Goal: Task Accomplishment & Management: Use online tool/utility

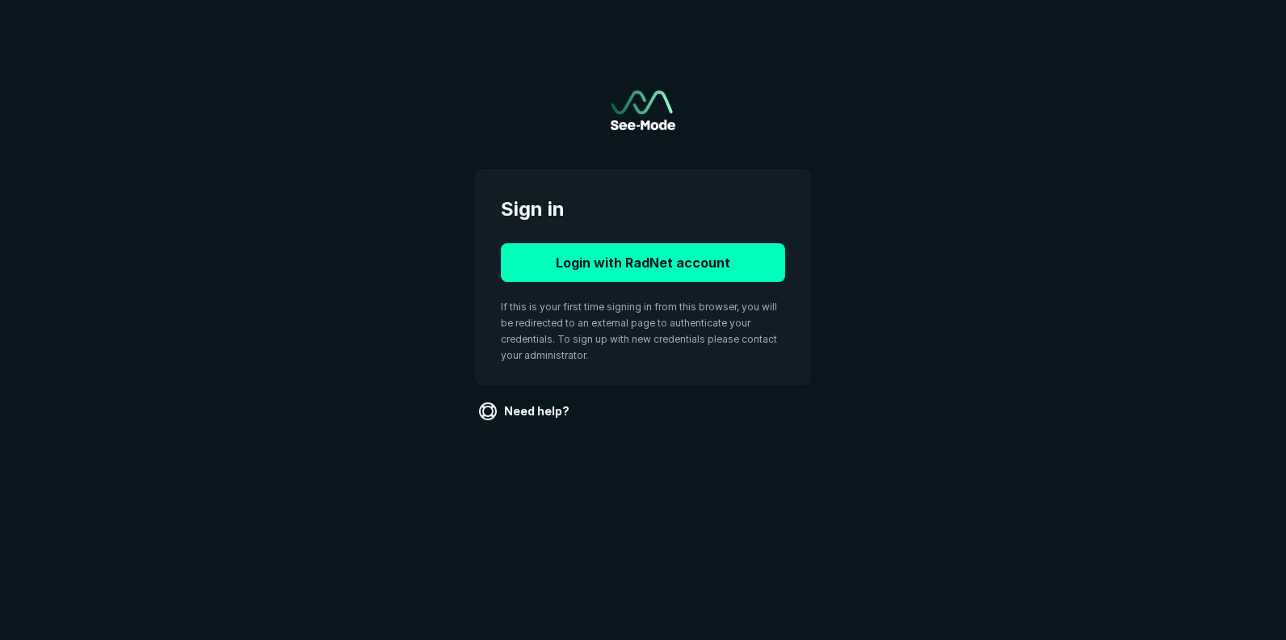
click at [639, 268] on button "Login with RadNet account" at bounding box center [643, 262] width 284 height 39
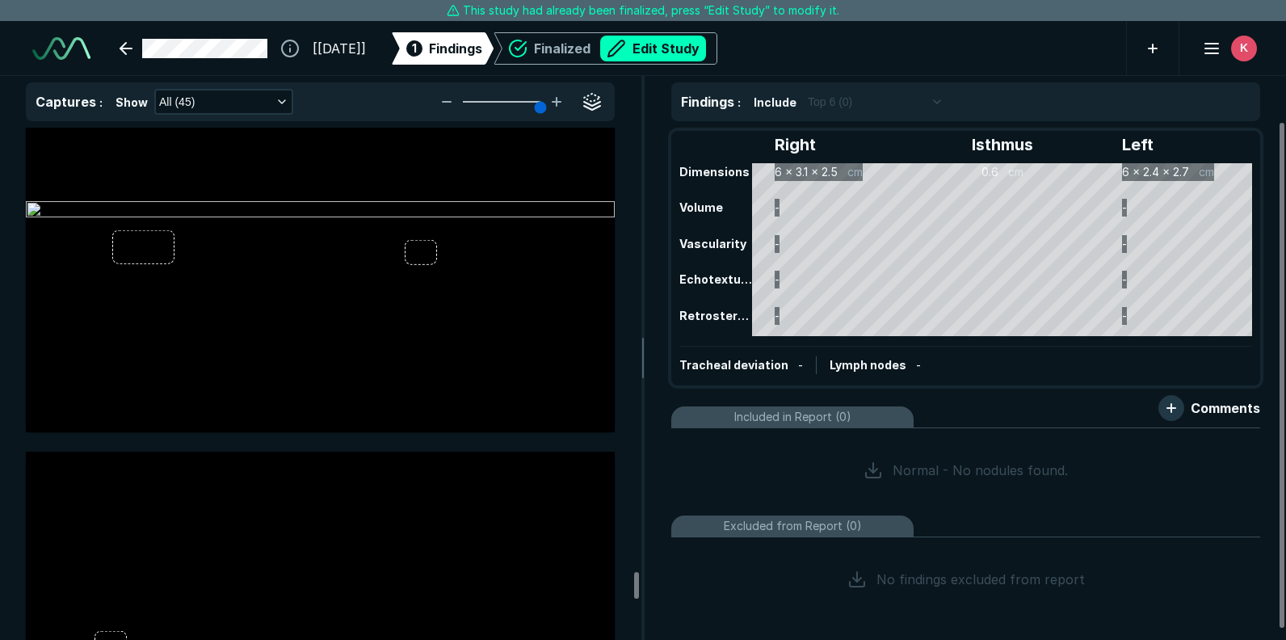
scroll to position [18503, 0]
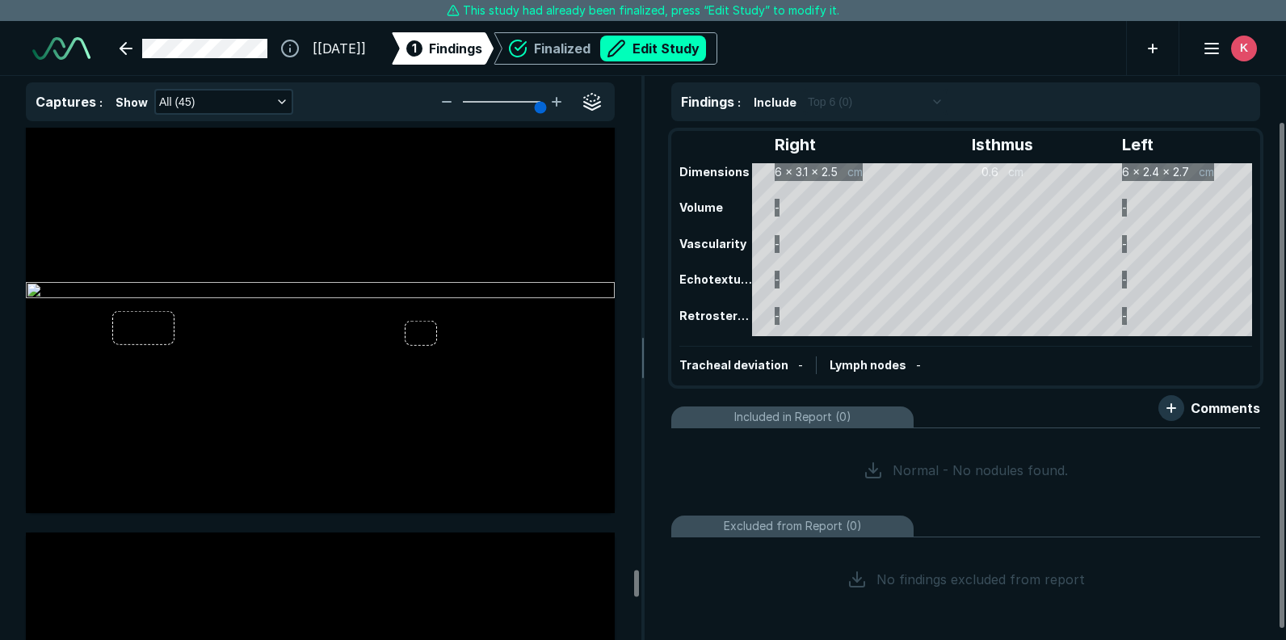
click at [142, 301] on img at bounding box center [320, 291] width 589 height 19
click at [680, 50] on button "Edit Study" at bounding box center [653, 49] width 106 height 26
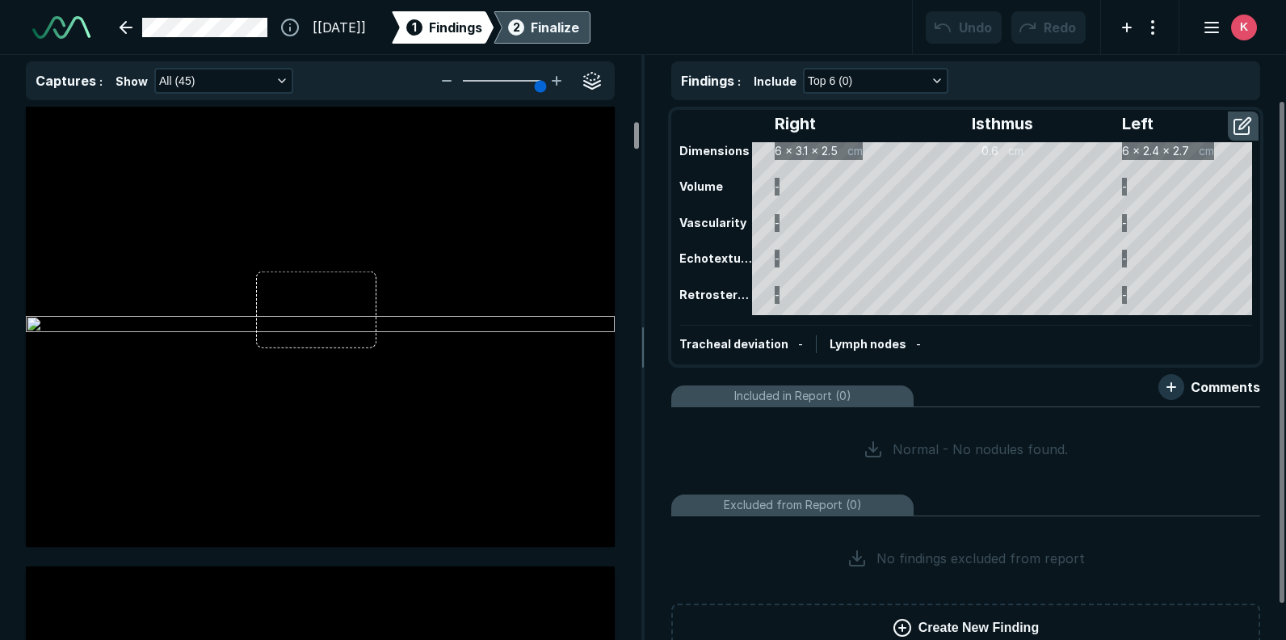
scroll to position [0, 0]
drag, startPoint x: 635, startPoint y: 527, endPoint x: 623, endPoint y: 91, distance: 435.7
click at [634, 108] on div at bounding box center [636, 121] width 5 height 27
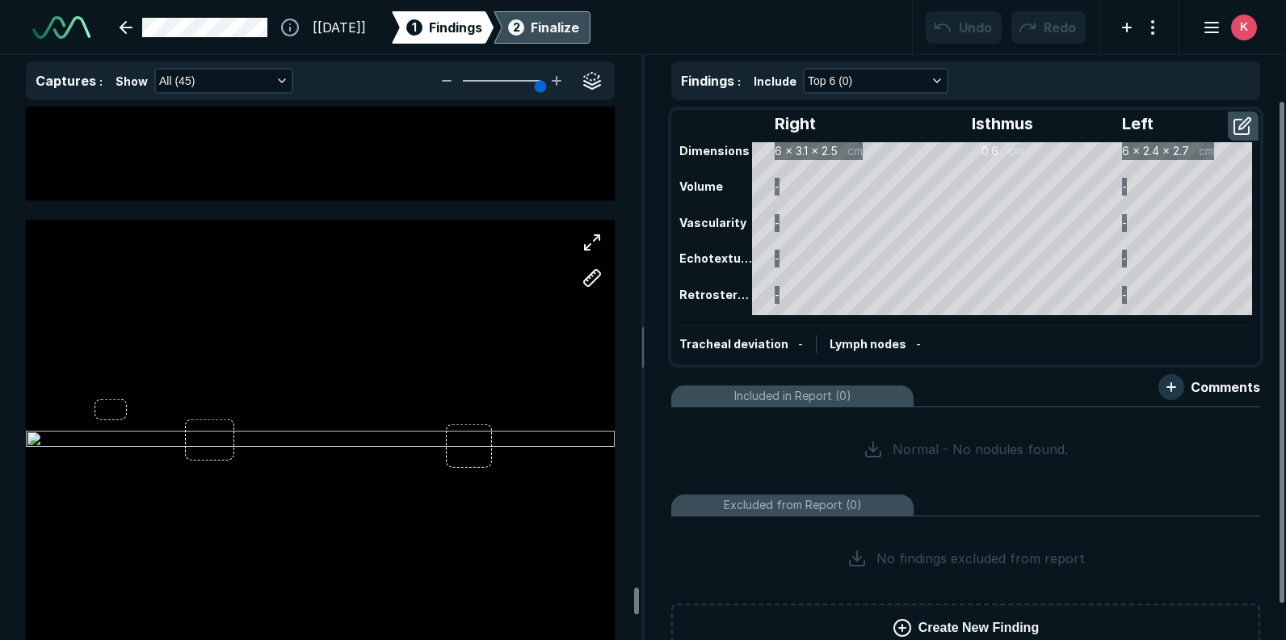
scroll to position [19337, 0]
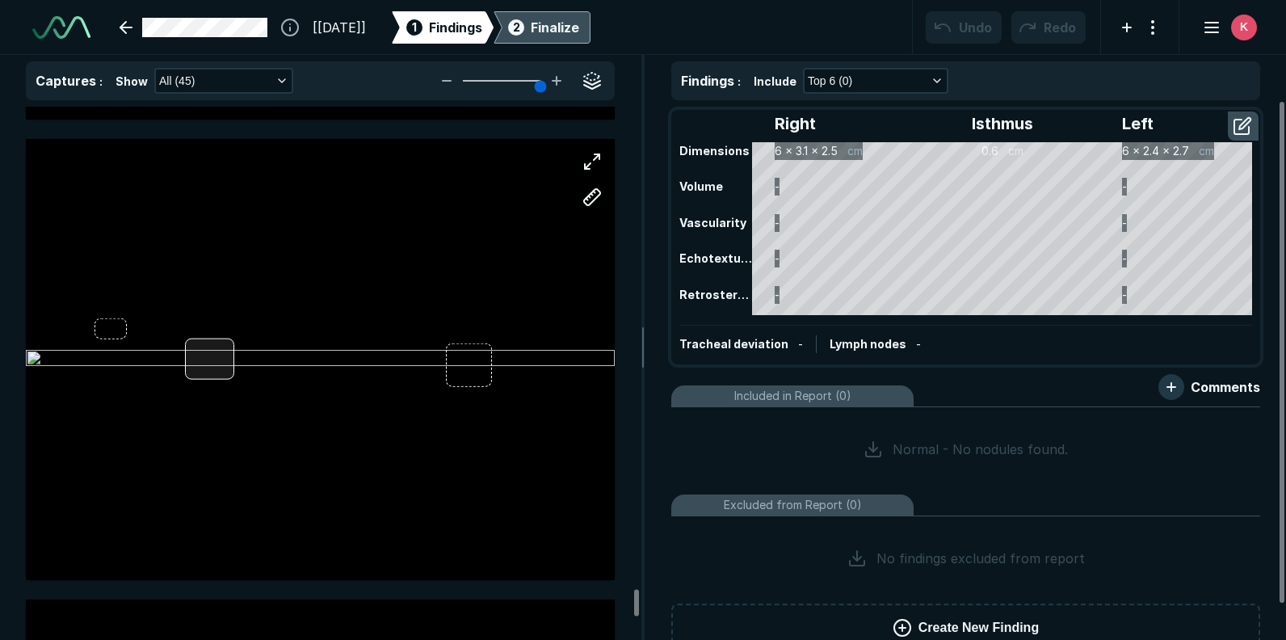
click at [215, 364] on div at bounding box center [320, 360] width 589 height 442
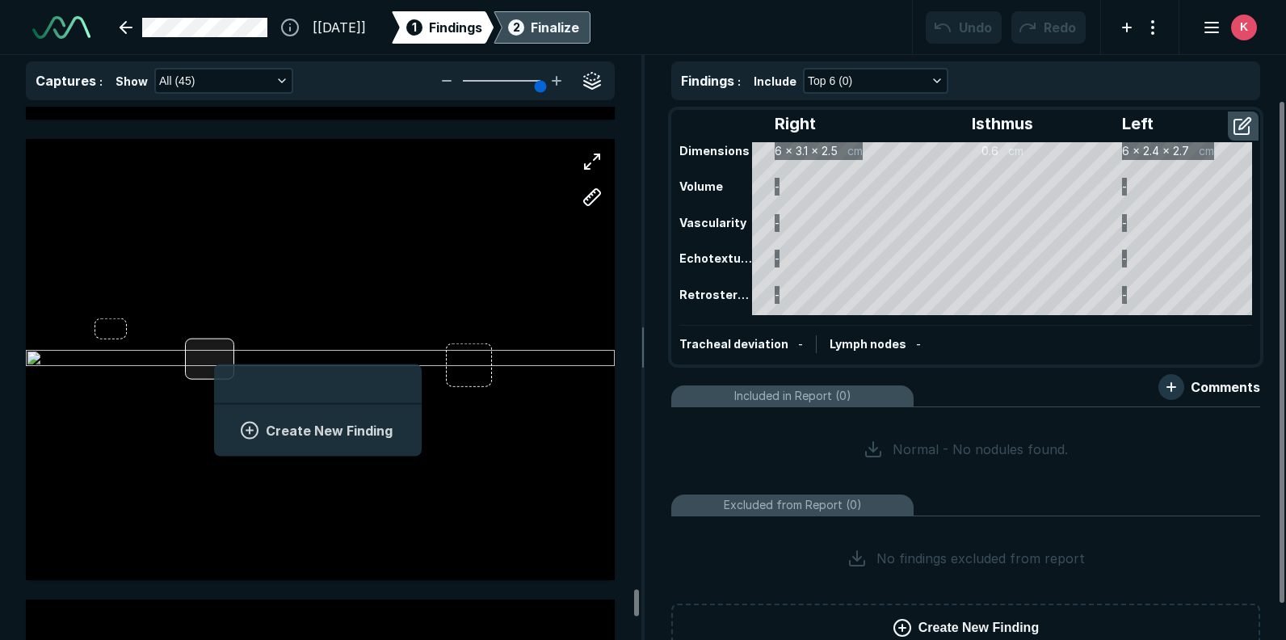
scroll to position [2216, 3004]
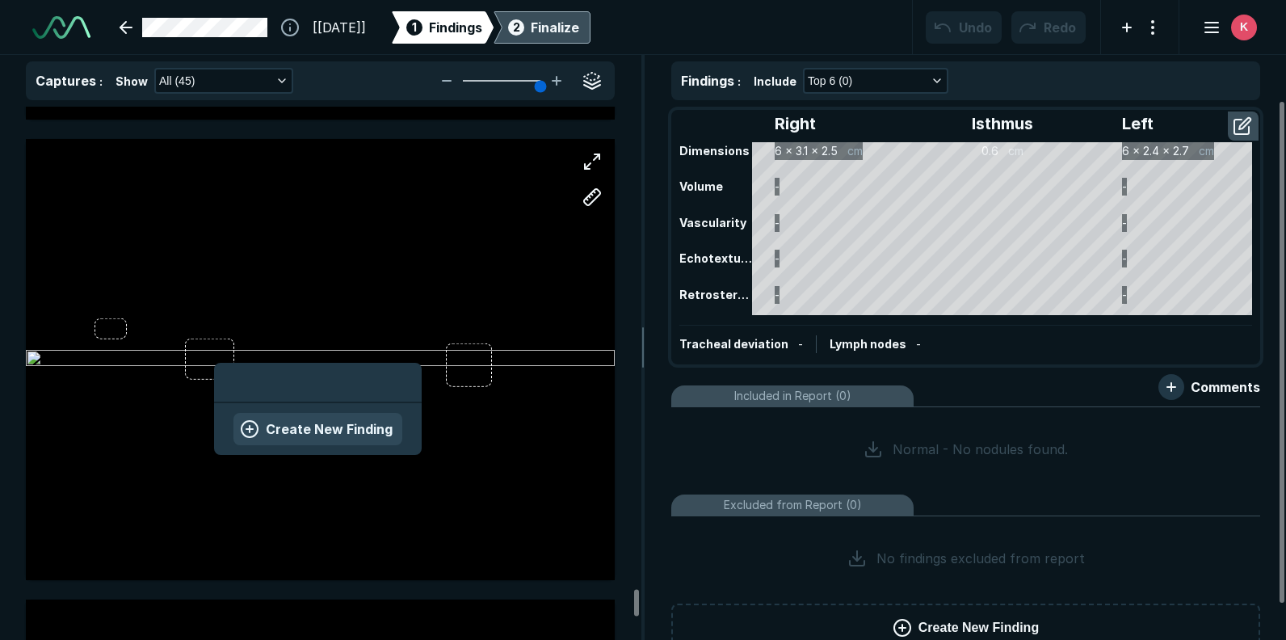
click at [259, 428] on button "Create New Finding" at bounding box center [318, 429] width 169 height 32
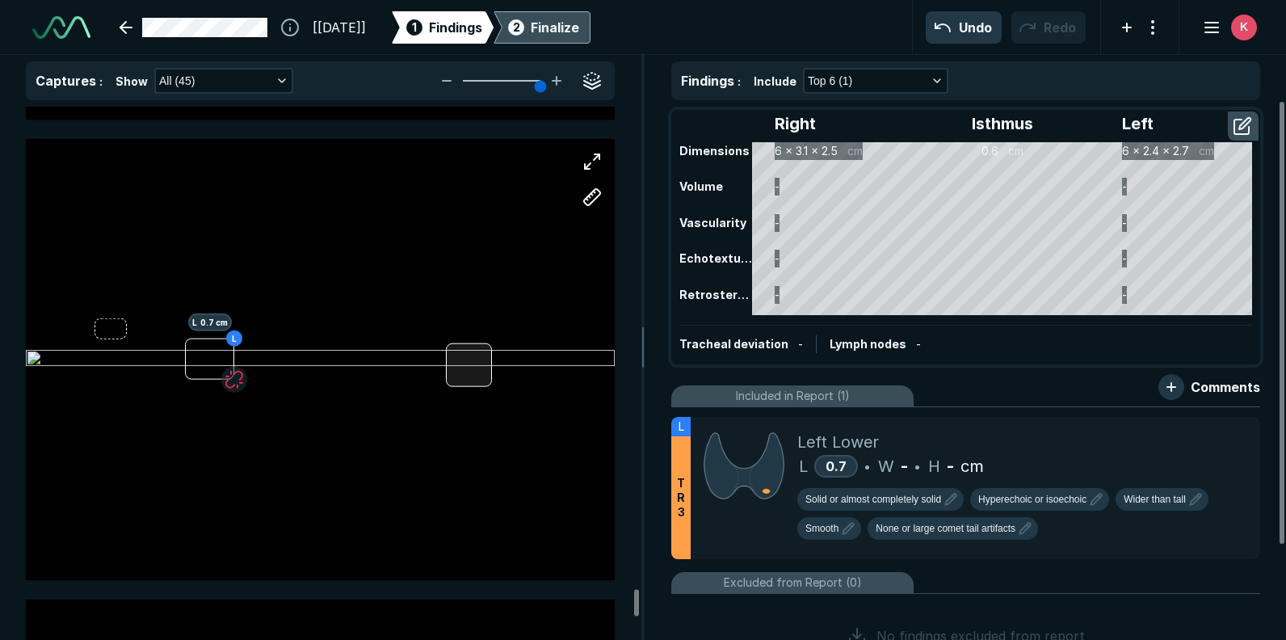
click at [470, 364] on div at bounding box center [469, 365] width 47 height 44
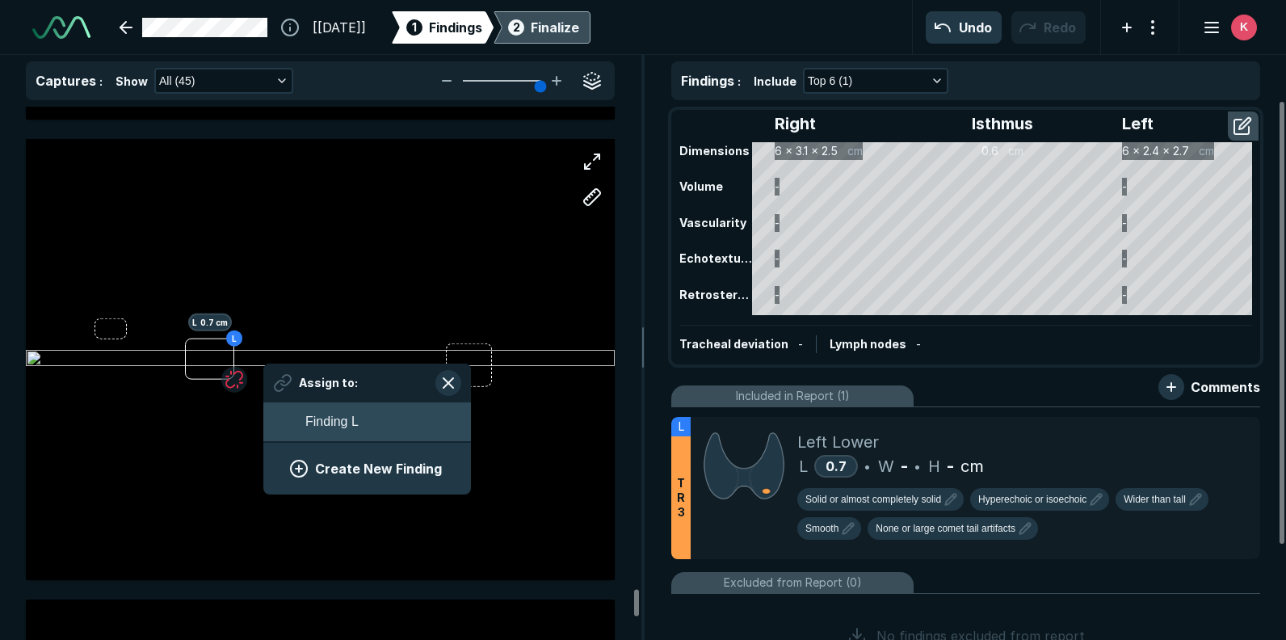
click at [339, 430] on span "Finding L" at bounding box center [331, 421] width 53 height 19
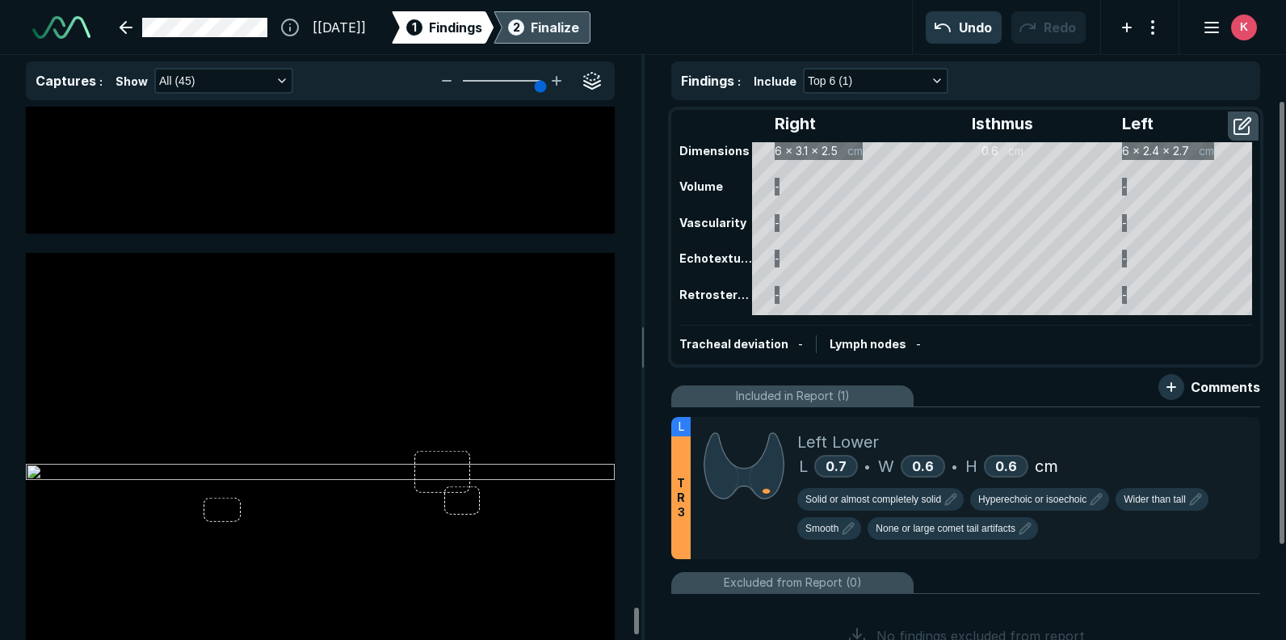
scroll to position [20226, 0]
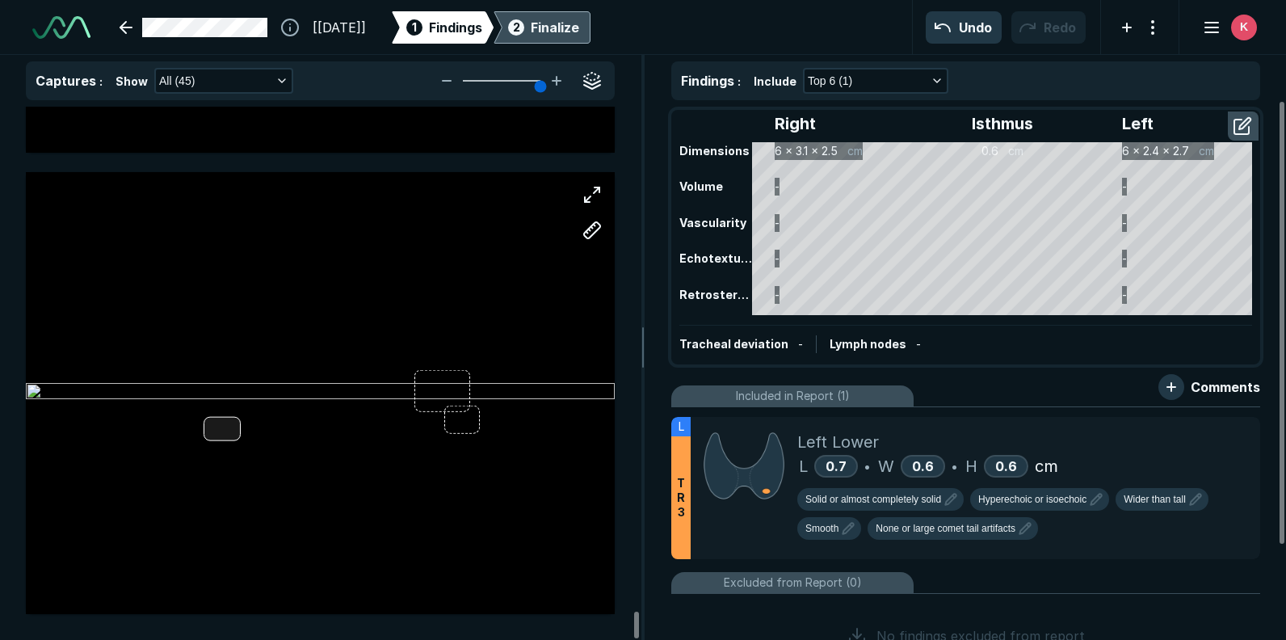
click at [224, 430] on div at bounding box center [320, 393] width 589 height 442
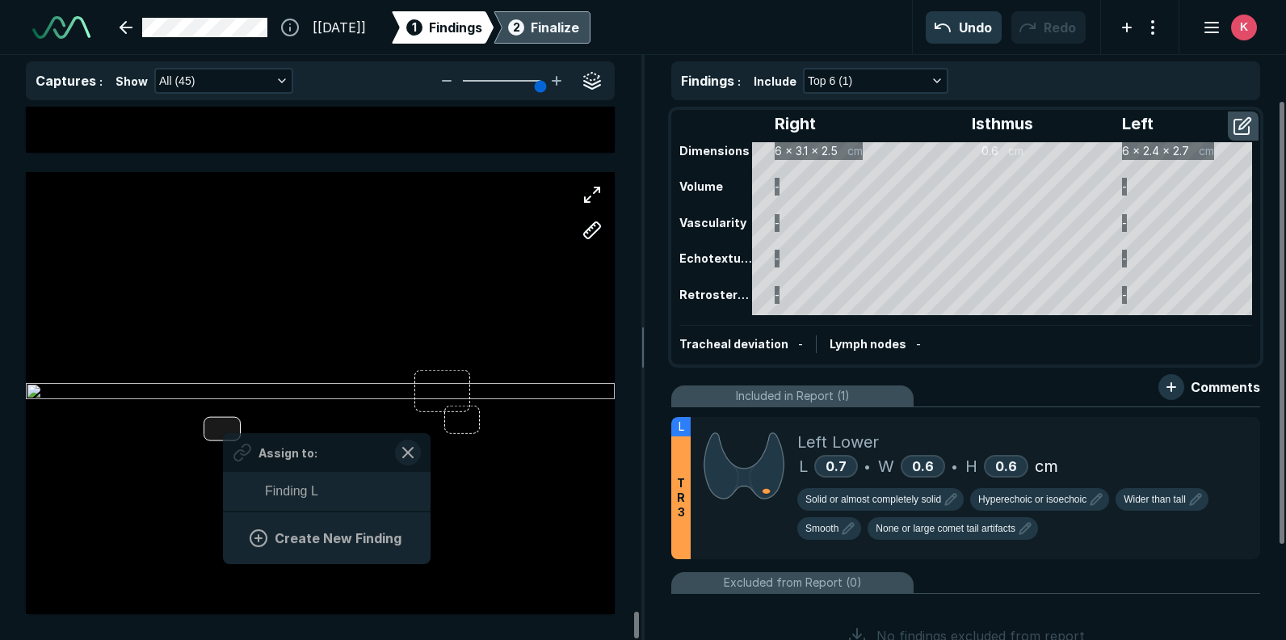
scroll to position [2216, 3004]
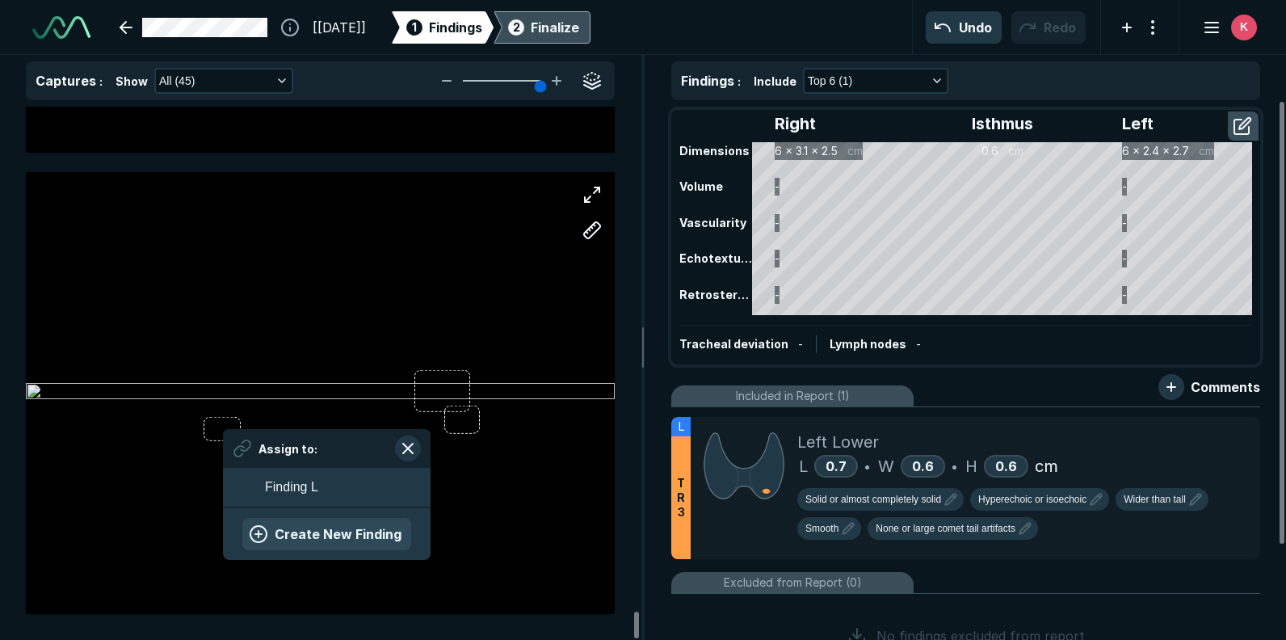
click at [298, 524] on button "Create New Finding" at bounding box center [326, 534] width 169 height 32
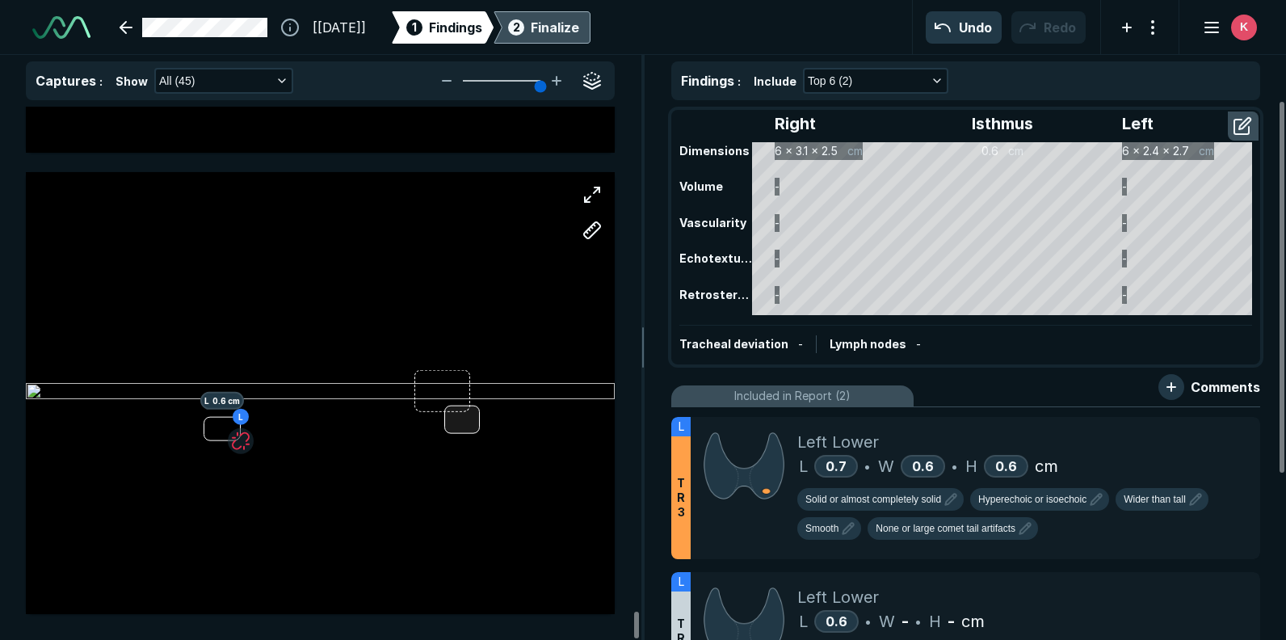
click at [462, 423] on div at bounding box center [461, 420] width 35 height 28
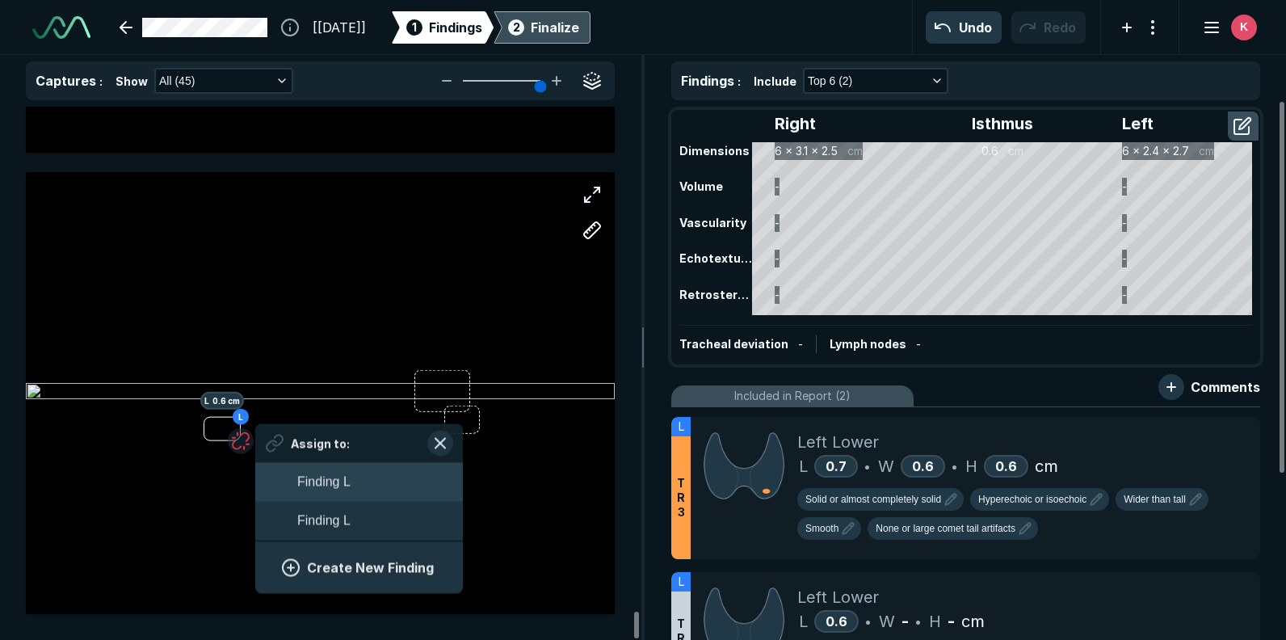
scroll to position [2391, 3004]
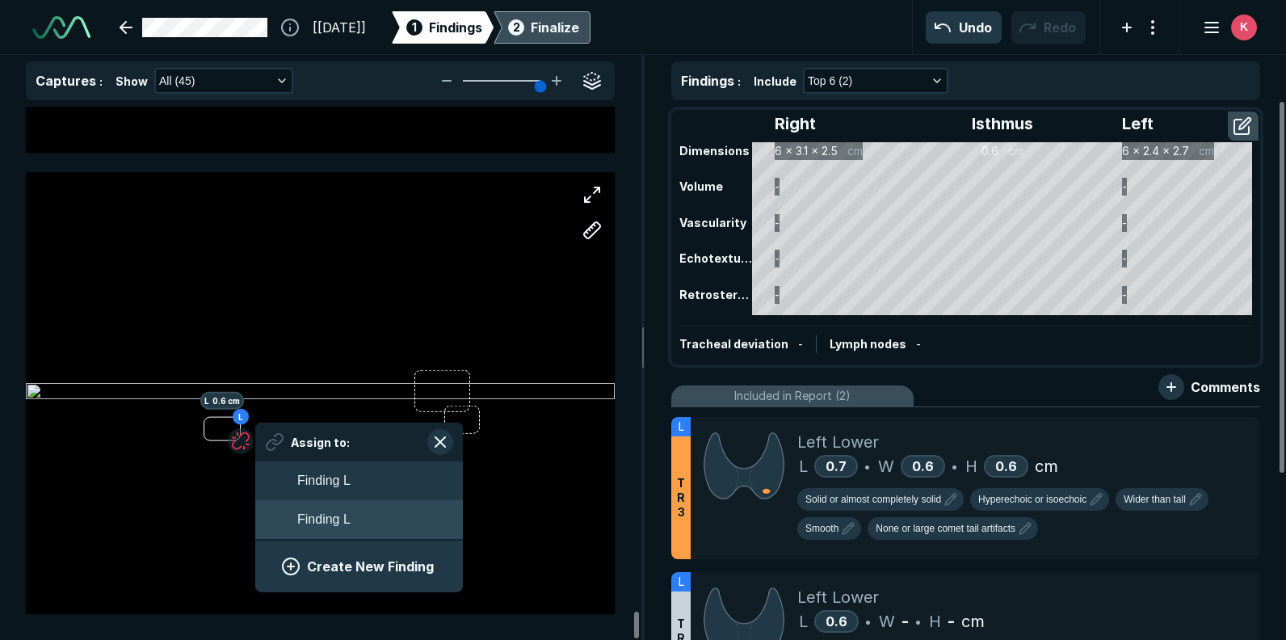
click at [331, 524] on span "Finding L" at bounding box center [323, 519] width 53 height 19
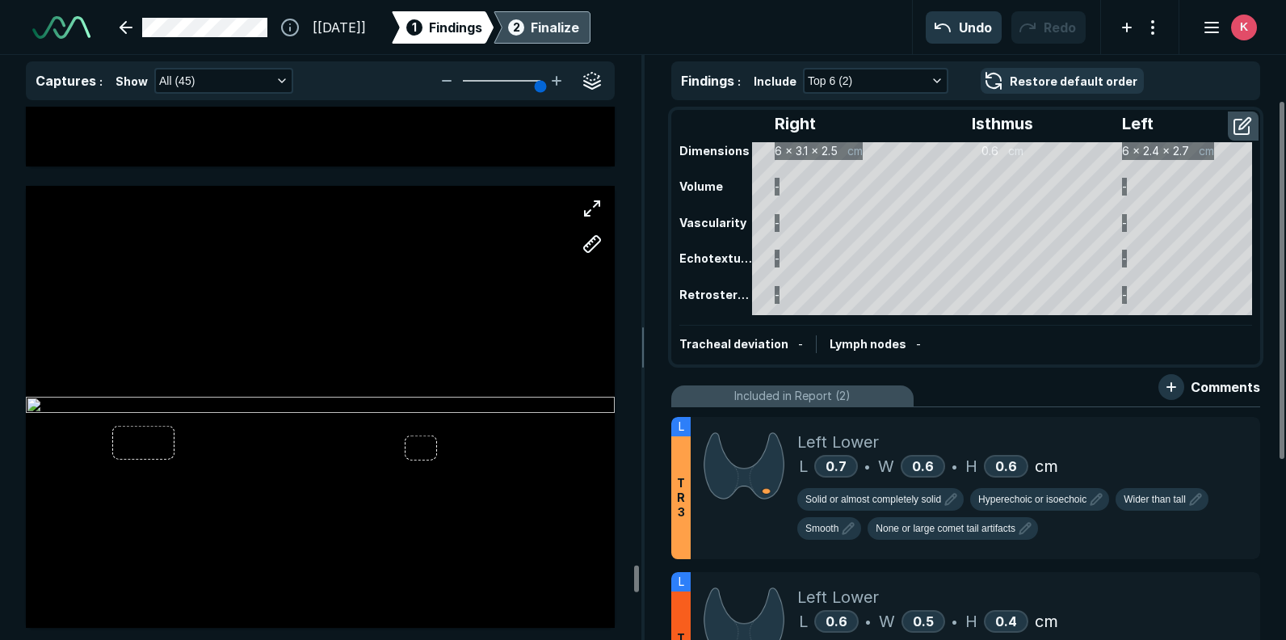
scroll to position [18448, 0]
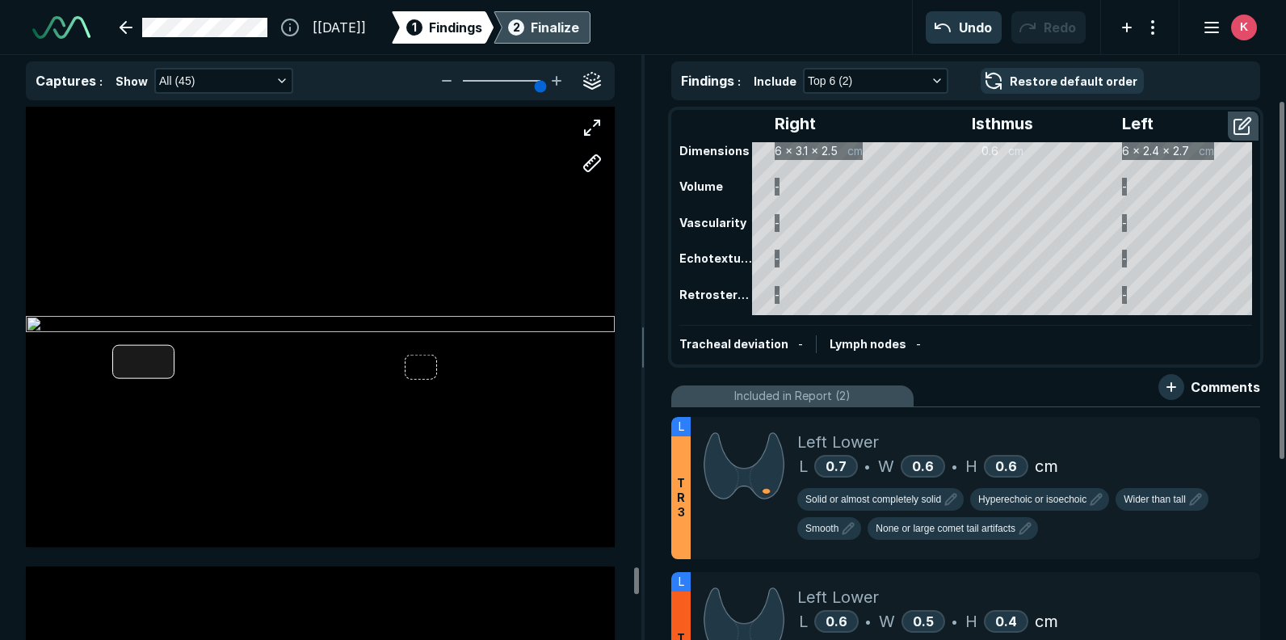
click at [145, 356] on div at bounding box center [320, 326] width 589 height 442
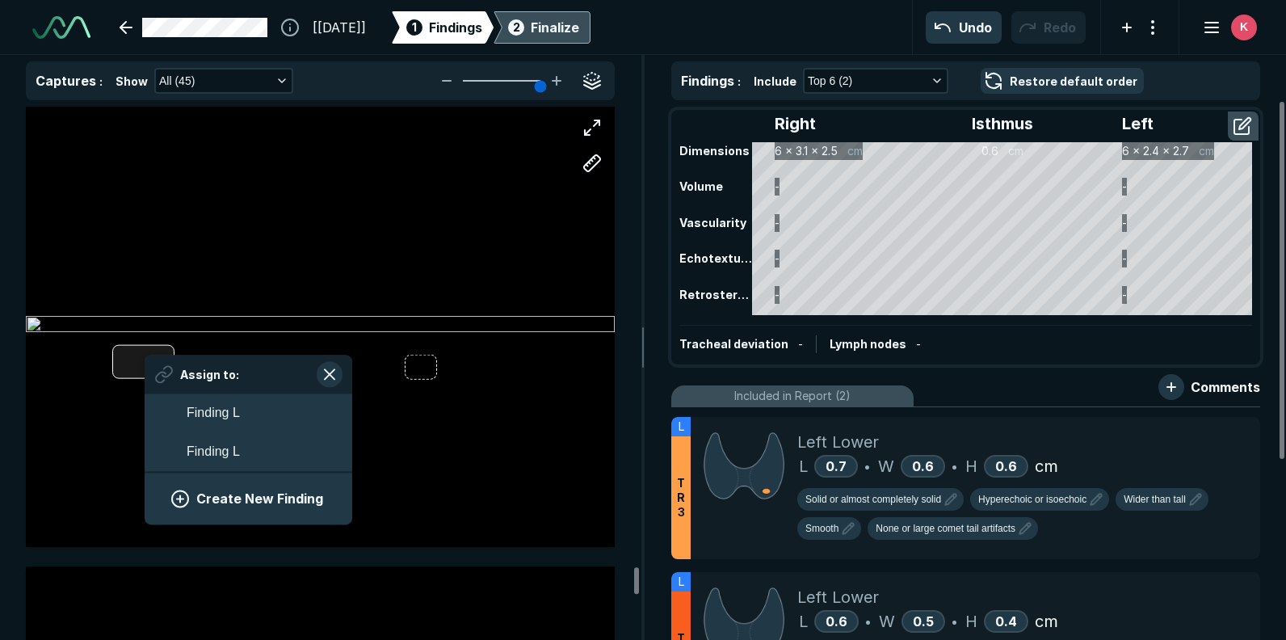
scroll to position [2391, 3004]
click at [206, 503] on button "Create New Finding" at bounding box center [248, 499] width 169 height 32
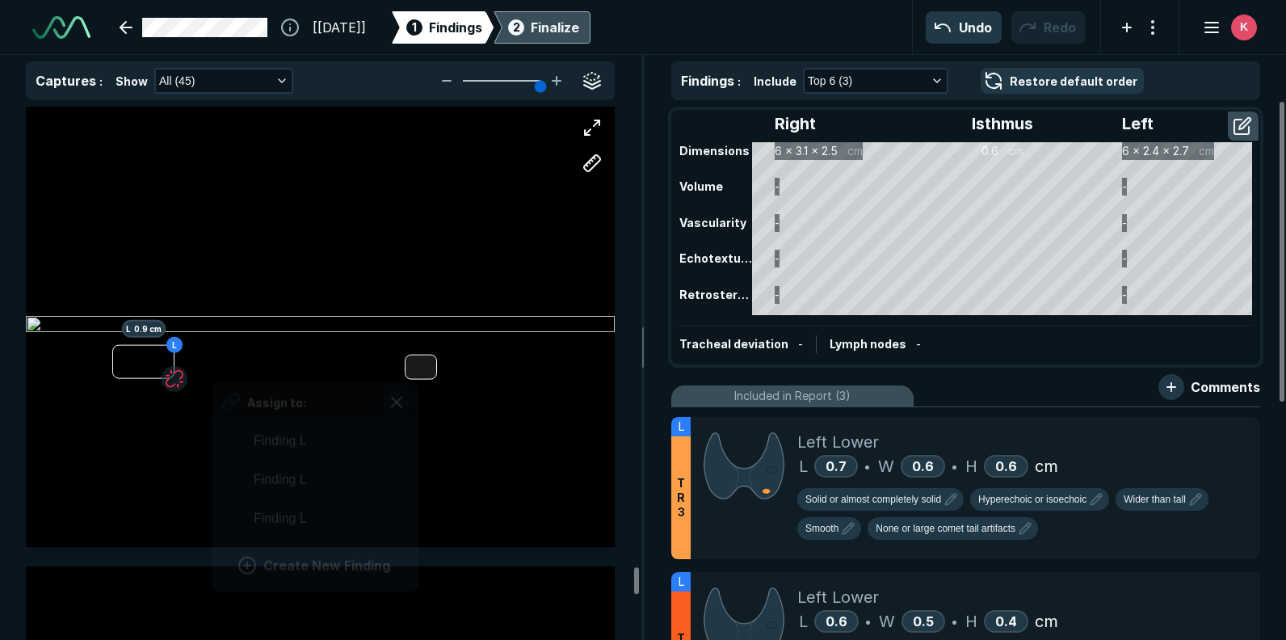
click at [419, 366] on div at bounding box center [421, 367] width 32 height 25
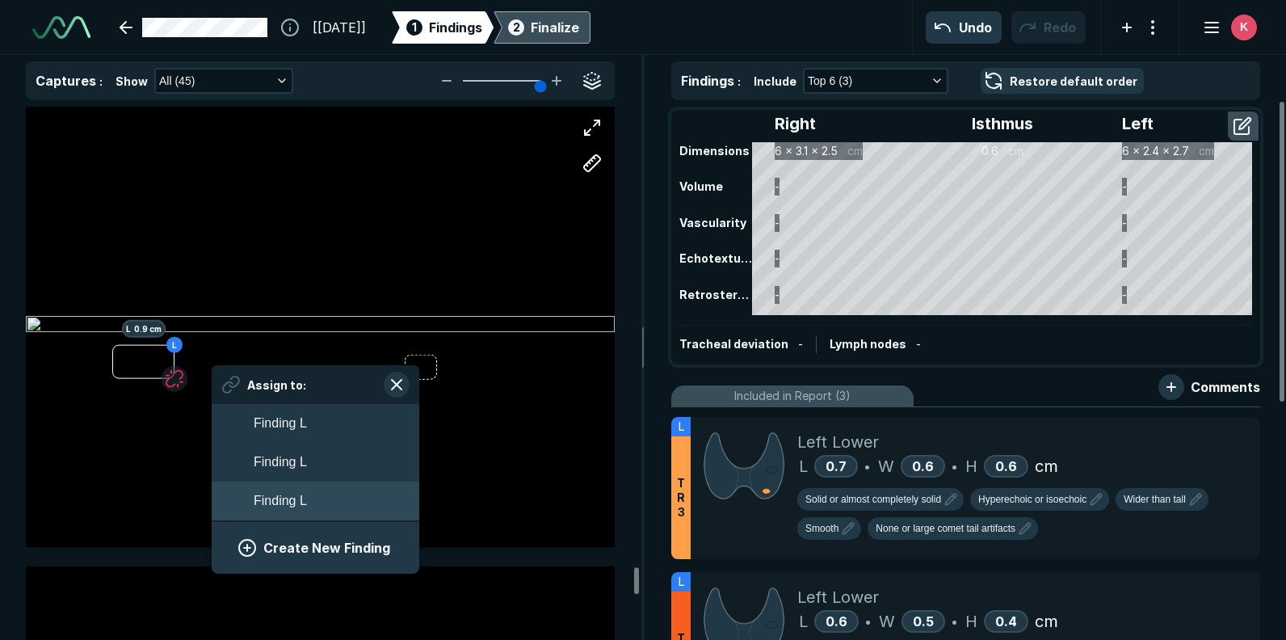
click at [294, 506] on span "Finding L" at bounding box center [280, 500] width 53 height 19
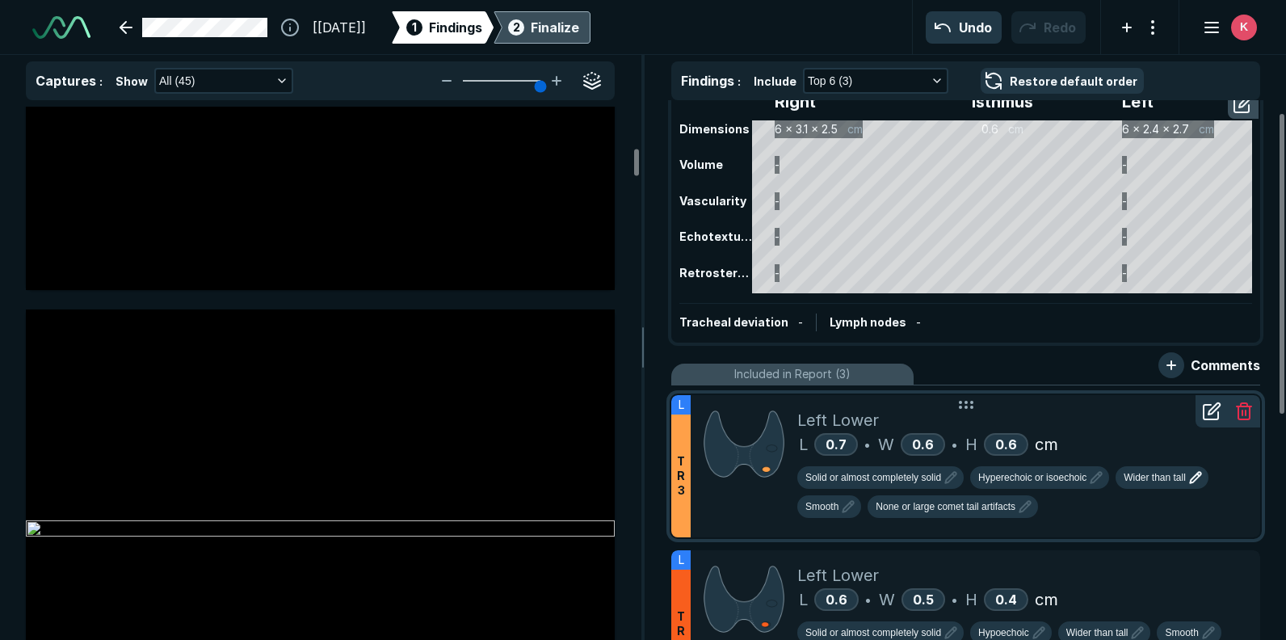
scroll to position [0, 0]
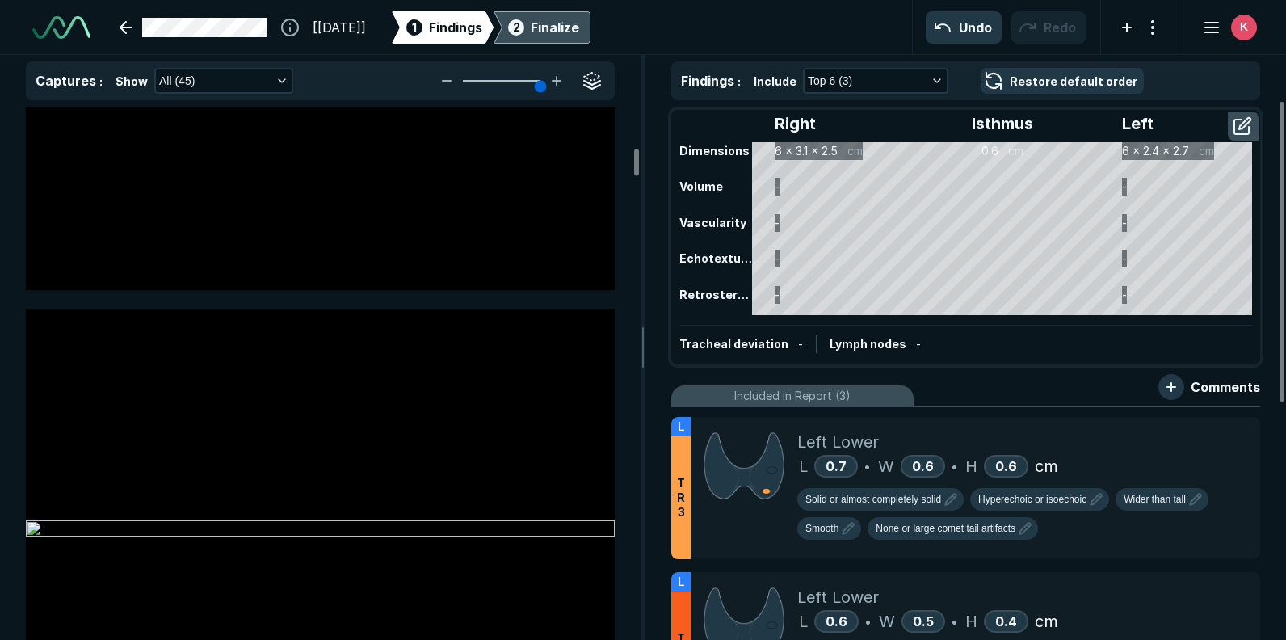
click at [579, 22] on div "Finalize" at bounding box center [555, 27] width 48 height 19
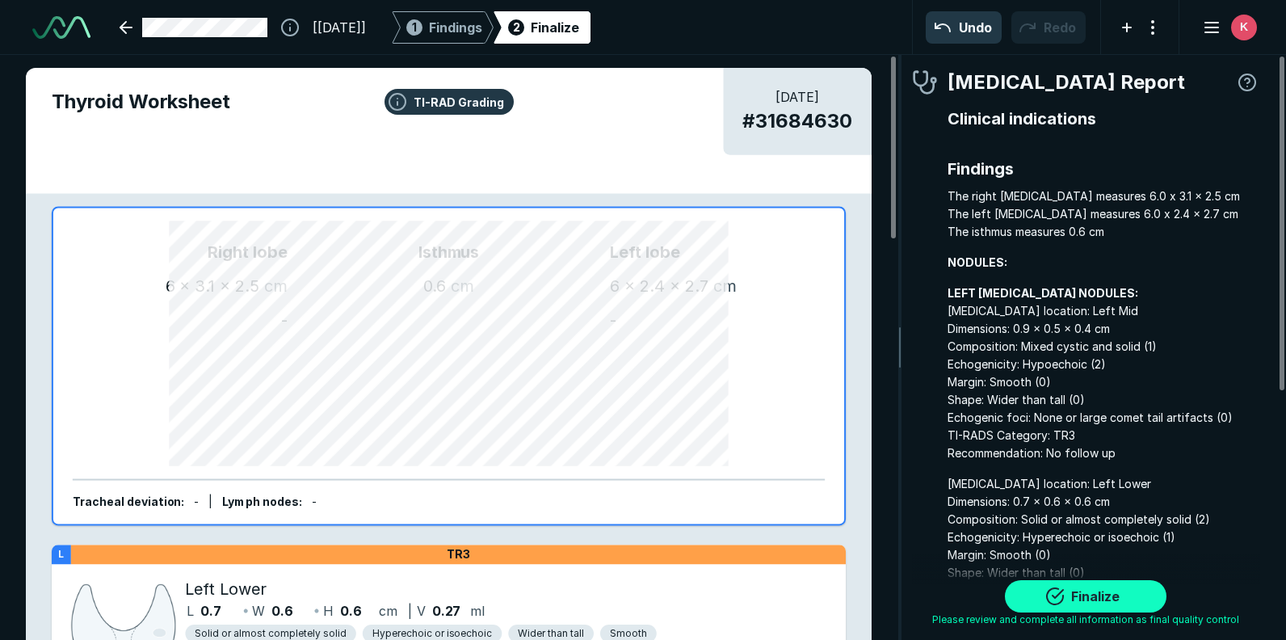
click at [1082, 593] on button "Finalize" at bounding box center [1086, 596] width 162 height 32
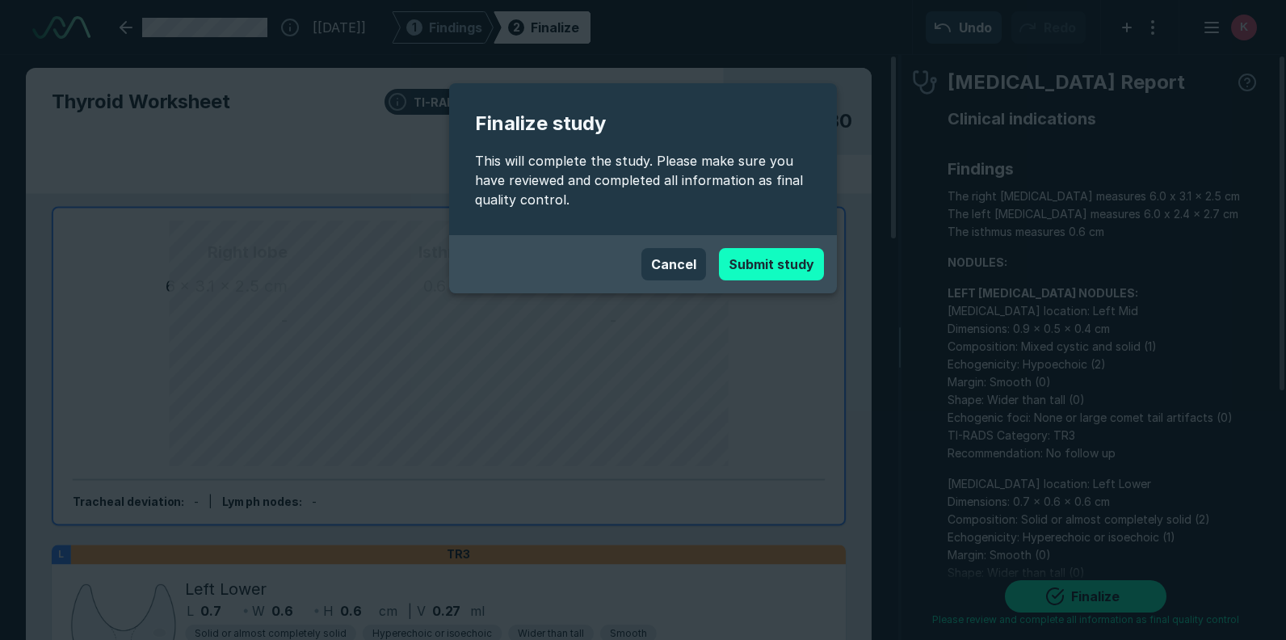
click at [781, 267] on button "Submit study" at bounding box center [771, 264] width 105 height 32
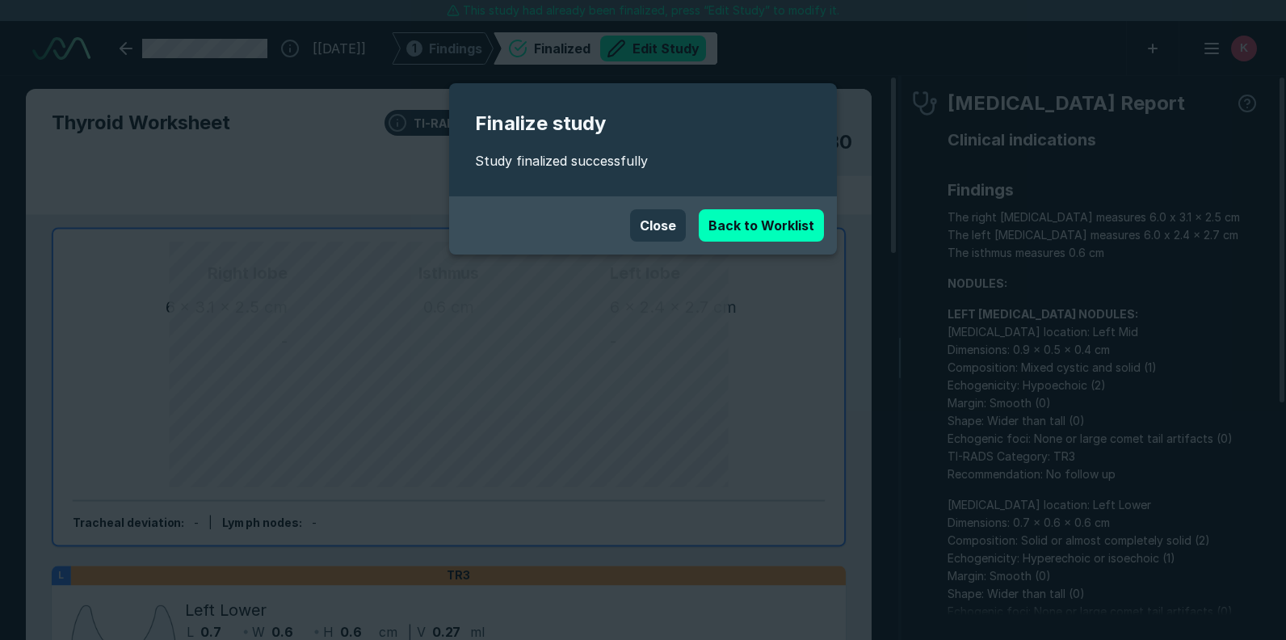
scroll to position [4580, 7865]
click at [662, 221] on button "Close" at bounding box center [658, 225] width 56 height 32
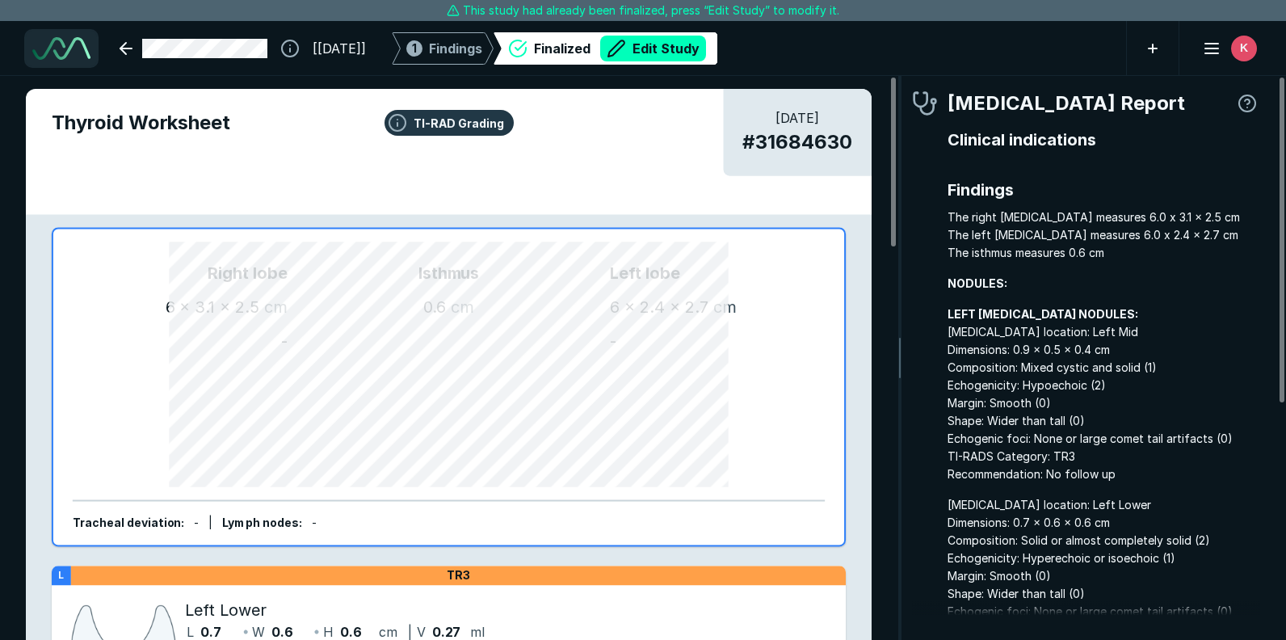
click at [53, 42] on img at bounding box center [61, 48] width 58 height 23
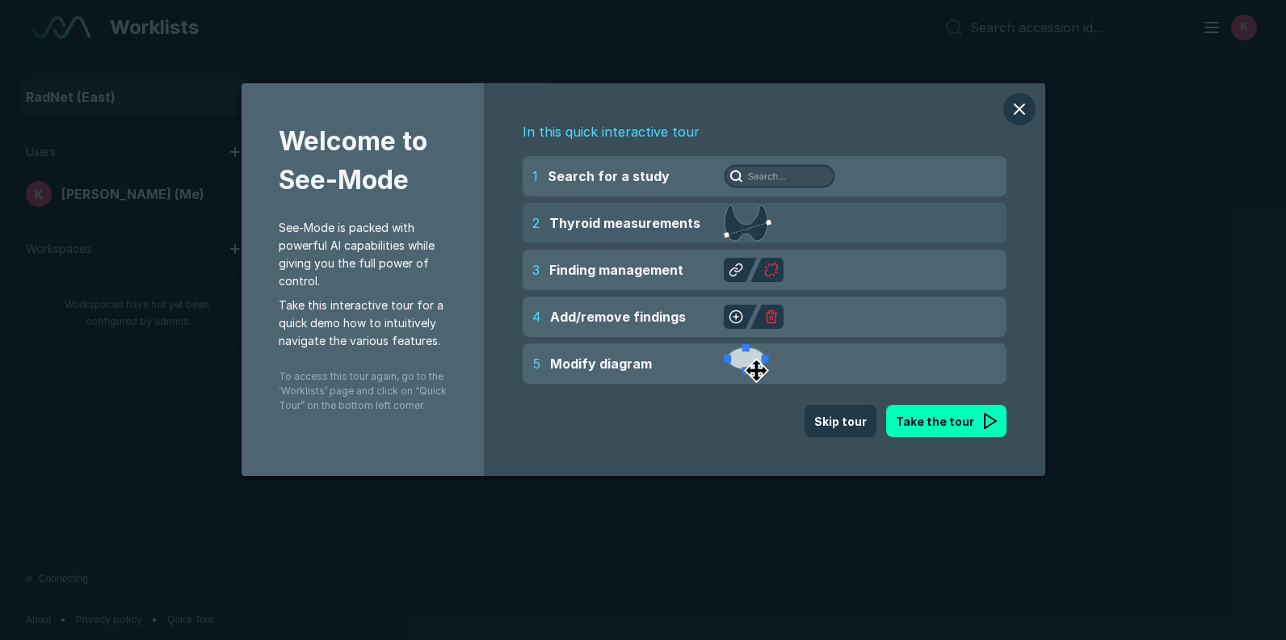
scroll to position [4416, 6370]
click at [1021, 108] on button "modal" at bounding box center [1020, 109] width 32 height 32
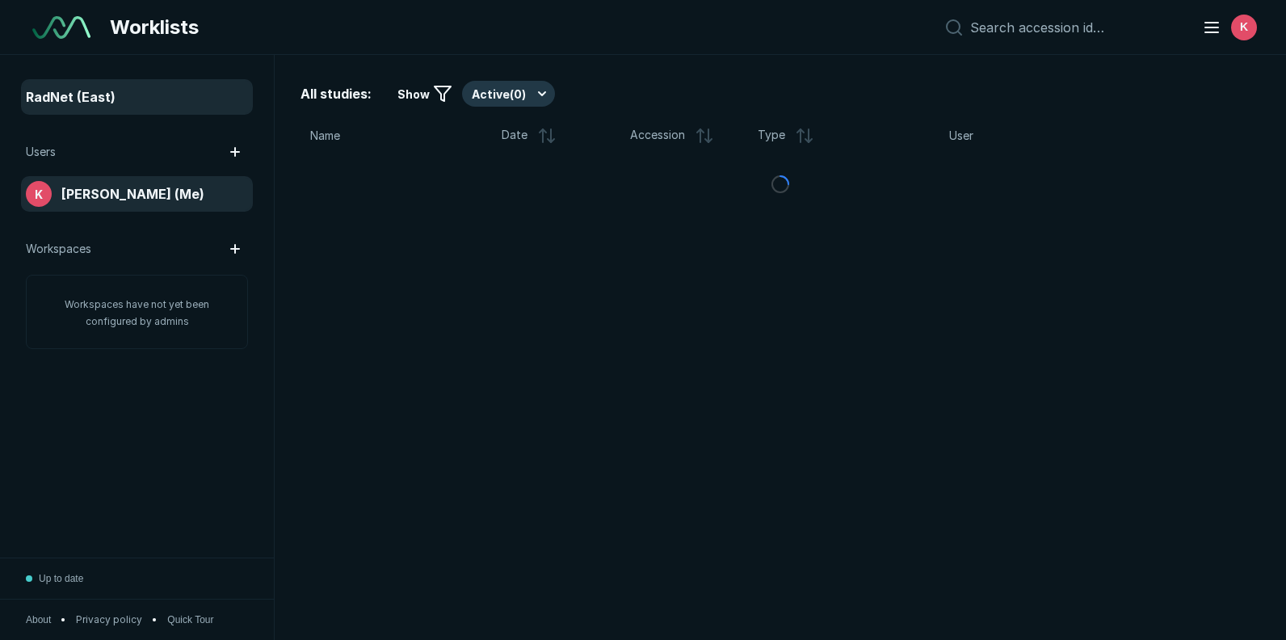
click at [127, 191] on span "Kari Mahool-Reed (Me)" at bounding box center [132, 193] width 143 height 19
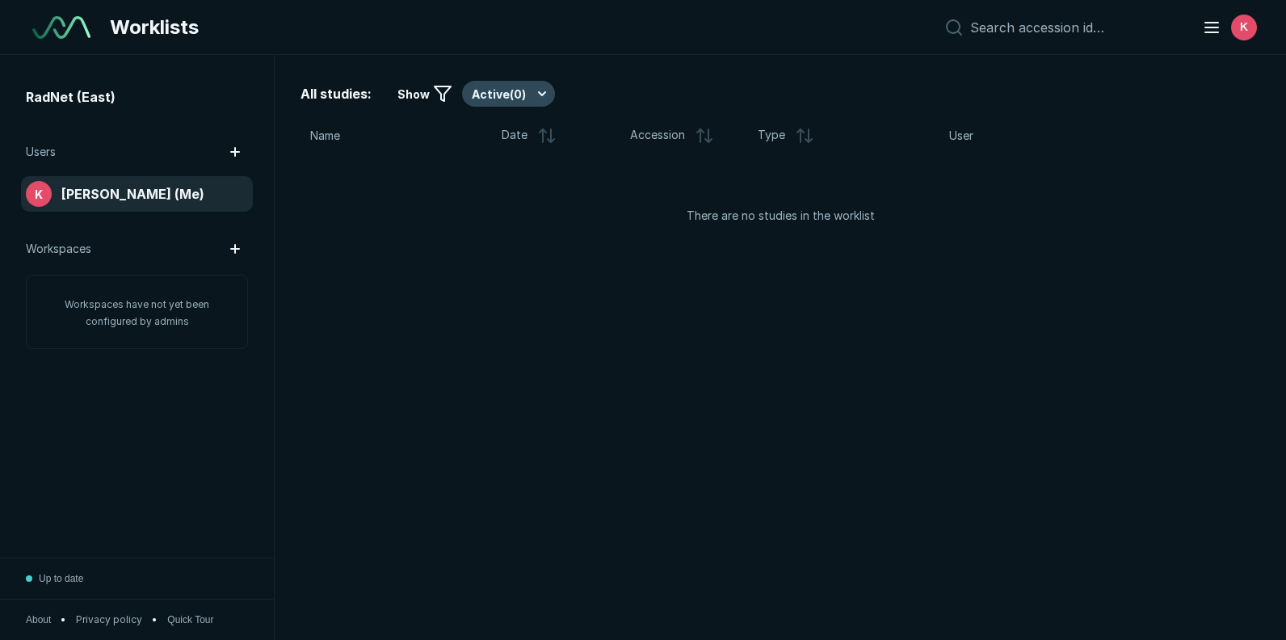
click at [534, 93] on button "Active ( 0 )" at bounding box center [508, 94] width 93 height 26
click at [526, 175] on span "Completed ( 1 )" at bounding box center [516, 173] width 72 height 18
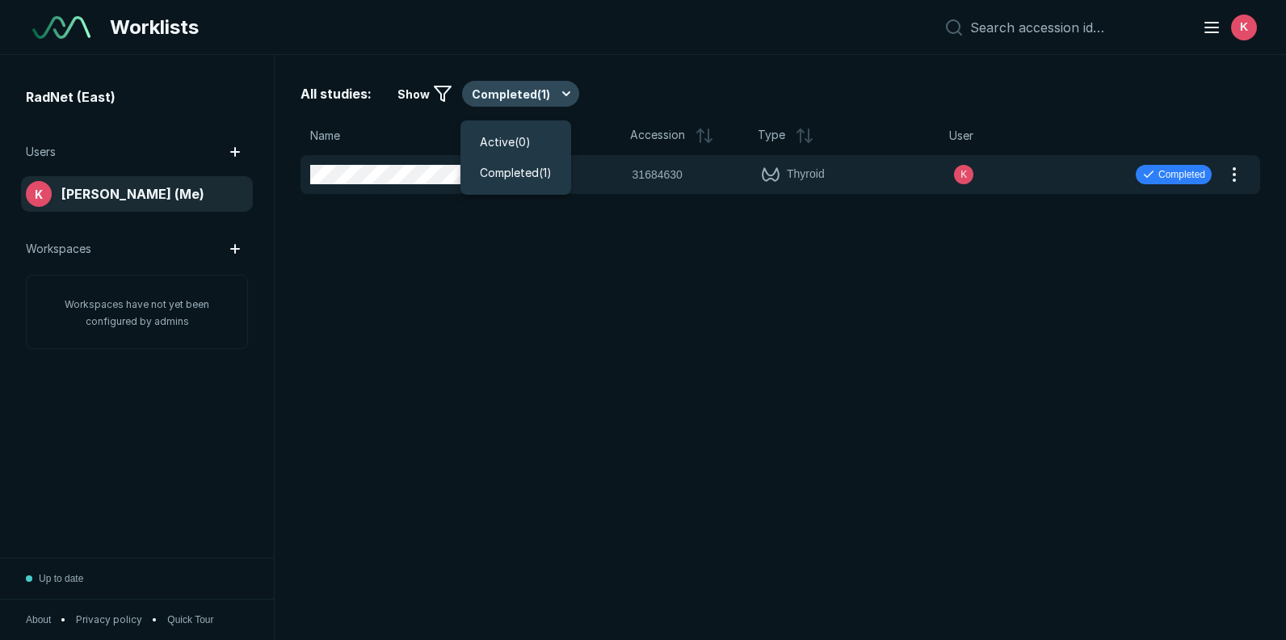
click at [555, 91] on button "Completed ( 1 )" at bounding box center [520, 94] width 117 height 26
click at [527, 139] on span "Active ( 0 )" at bounding box center [505, 142] width 51 height 18
